Goal: Check status: Check status

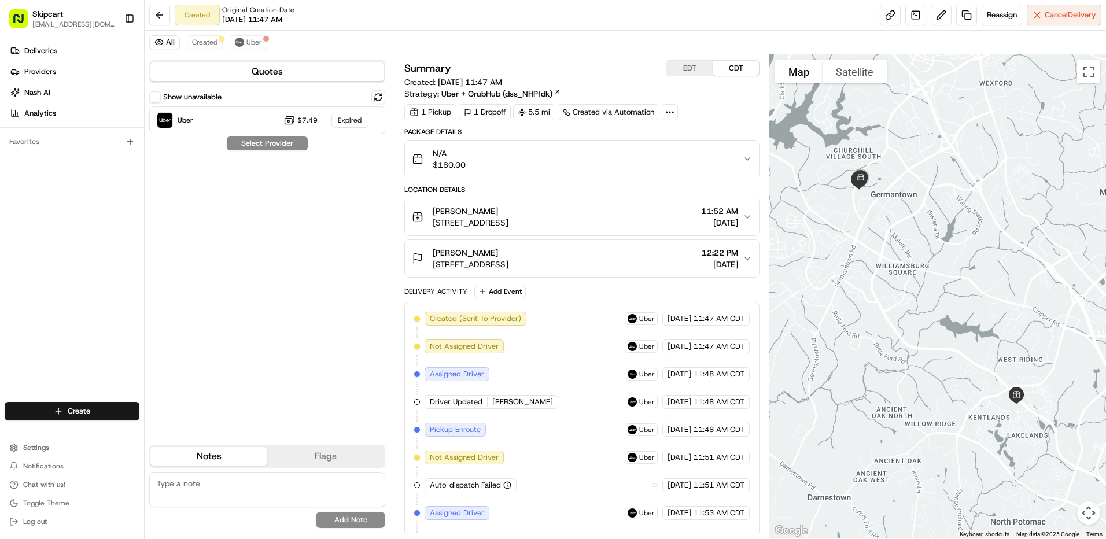
click at [240, 49] on div "All Created Uber" at bounding box center [626, 43] width 962 height 24
click at [241, 45] on img at bounding box center [239, 42] width 9 height 9
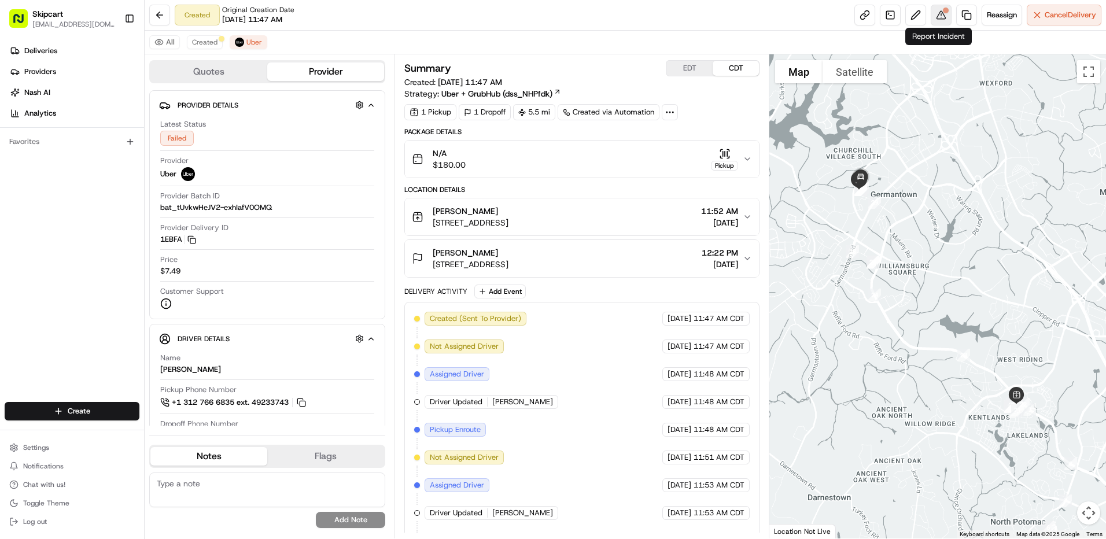
click at [944, 9] on div at bounding box center [946, 11] width 6 height 6
